Goal: Information Seeking & Learning: Learn about a topic

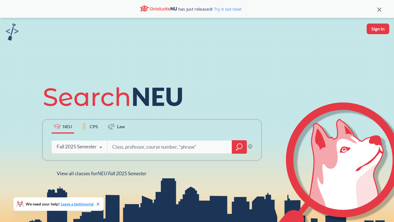
scroll to position [103, 0]
click at [98, 145] on div "Spring 2026 Semester" at bounding box center [80, 146] width 46 height 6
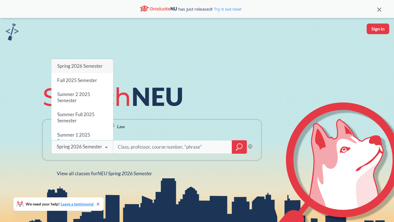
click at [170, 133] on div "NEU CPS Law" at bounding box center [152, 127] width 219 height 14
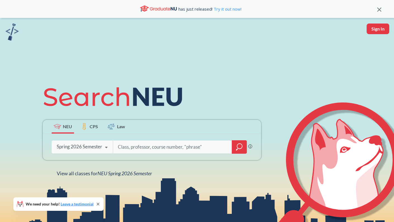
click at [235, 145] on div at bounding box center [239, 146] width 15 height 13
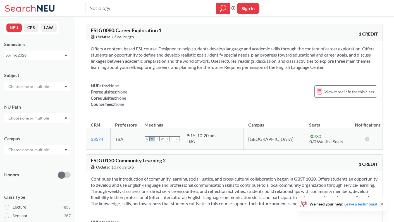
type input "Sociology"
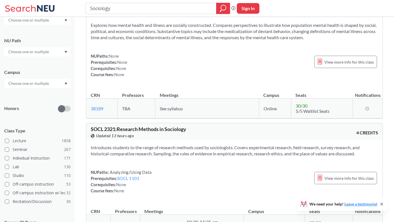
scroll to position [825, 0]
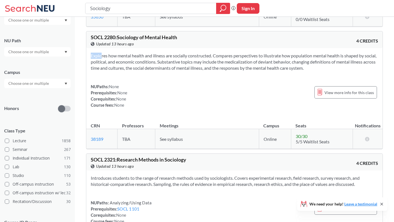
drag, startPoint x: 343, startPoint y: 71, endPoint x: 348, endPoint y: 51, distance: 21.4
click at [348, 51] on div "Explores how mental health and illness are socially constructed. Compares persp…" at bounding box center [234, 82] width 297 height 69
copy section
click at [266, 82] on div "Explores how mental health and illness are socially constructed. Compares persp…" at bounding box center [234, 82] width 297 height 69
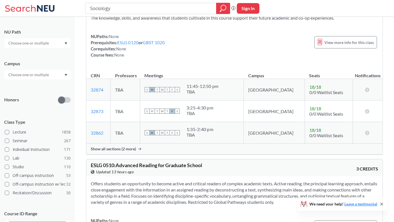
scroll to position [69, 0]
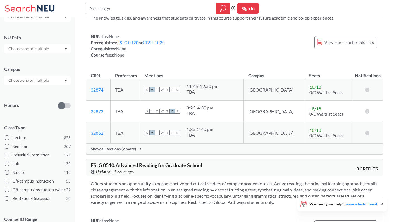
click at [47, 81] on input "text" at bounding box center [29, 80] width 47 height 7
click at [37, 108] on div "Online ( 621 )" at bounding box center [38, 108] width 63 height 6
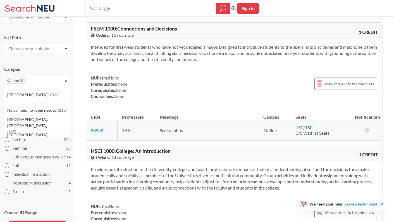
scroll to position [460, 0]
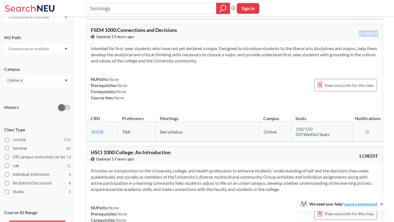
drag, startPoint x: 247, startPoint y: 67, endPoint x: 247, endPoint y: 39, distance: 28.5
click at [247, 39] on div "FSEM 1000 : Connections and Decisions View this course on Banner. Updated 13 ho…" at bounding box center [234, 83] width 297 height 118
copy div "1 CREDIT"
click at [240, 60] on section "Intended for first-year students who have not yet declared a major. Designed to…" at bounding box center [235, 54] width 288 height 18
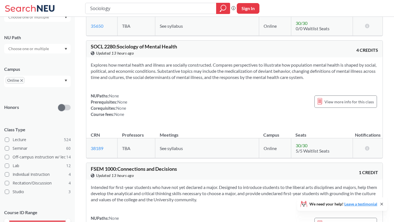
scroll to position [317, 0]
